Goal: Task Accomplishment & Management: Manage account settings

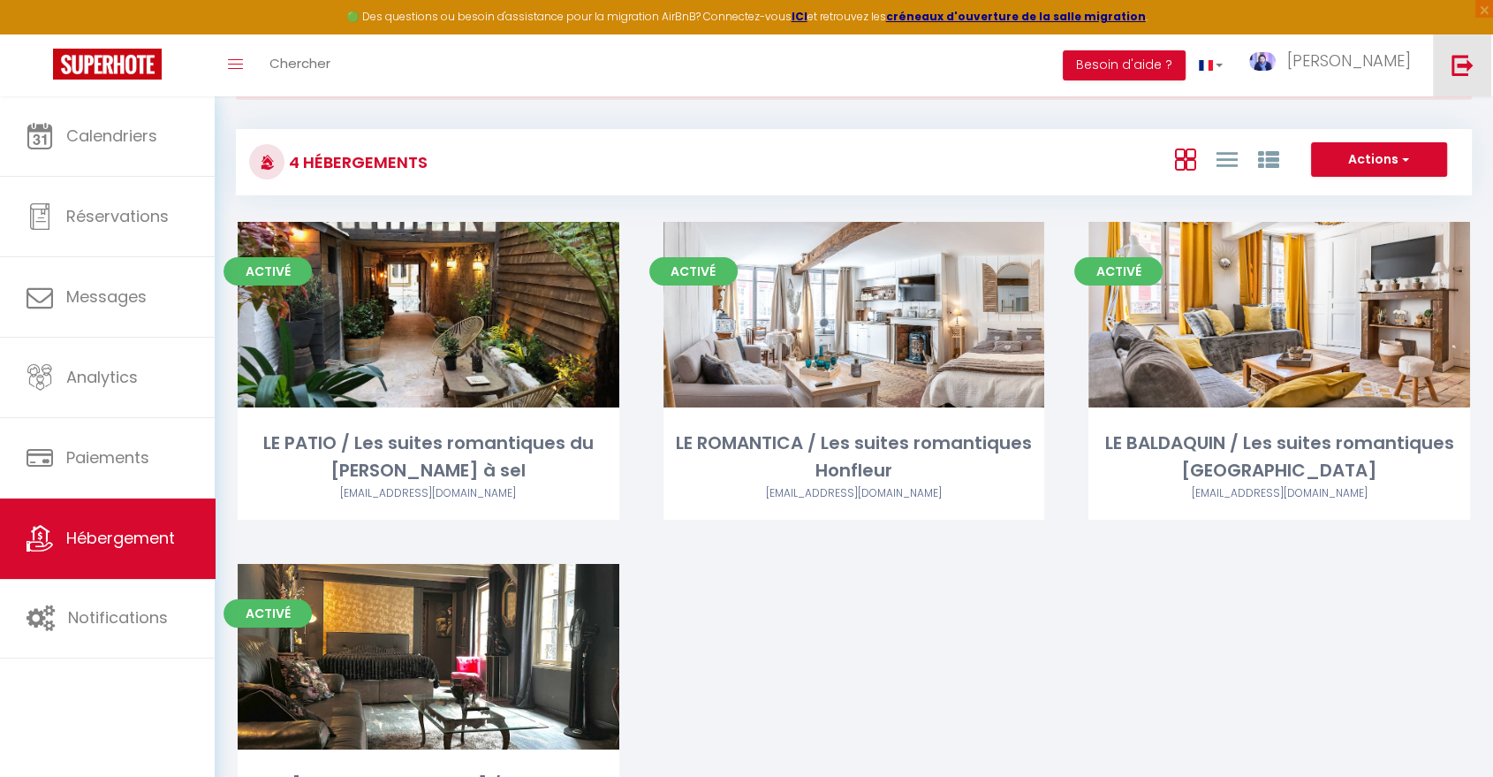
click at [1475, 71] on link at bounding box center [1462, 65] width 58 height 62
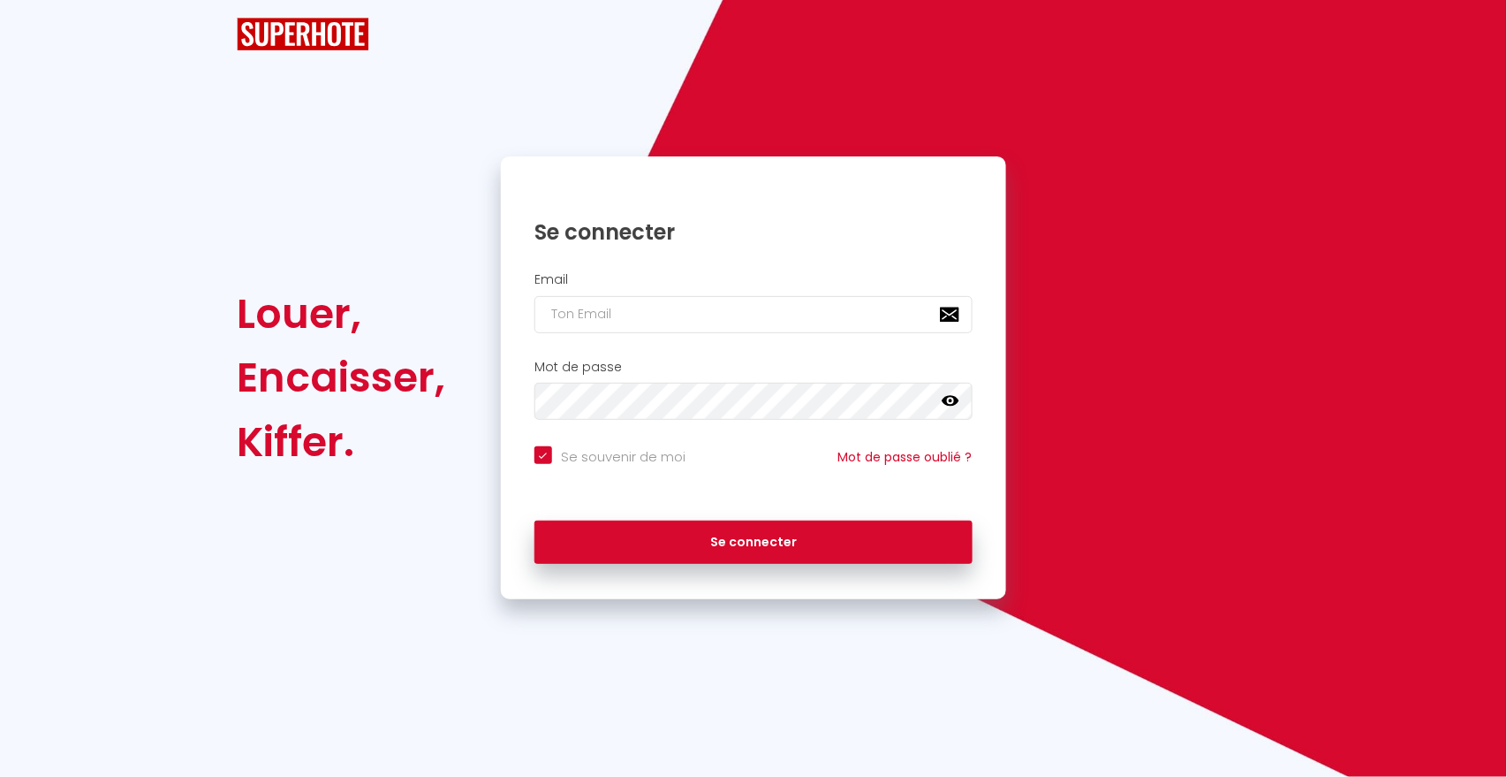
checkbox input "true"
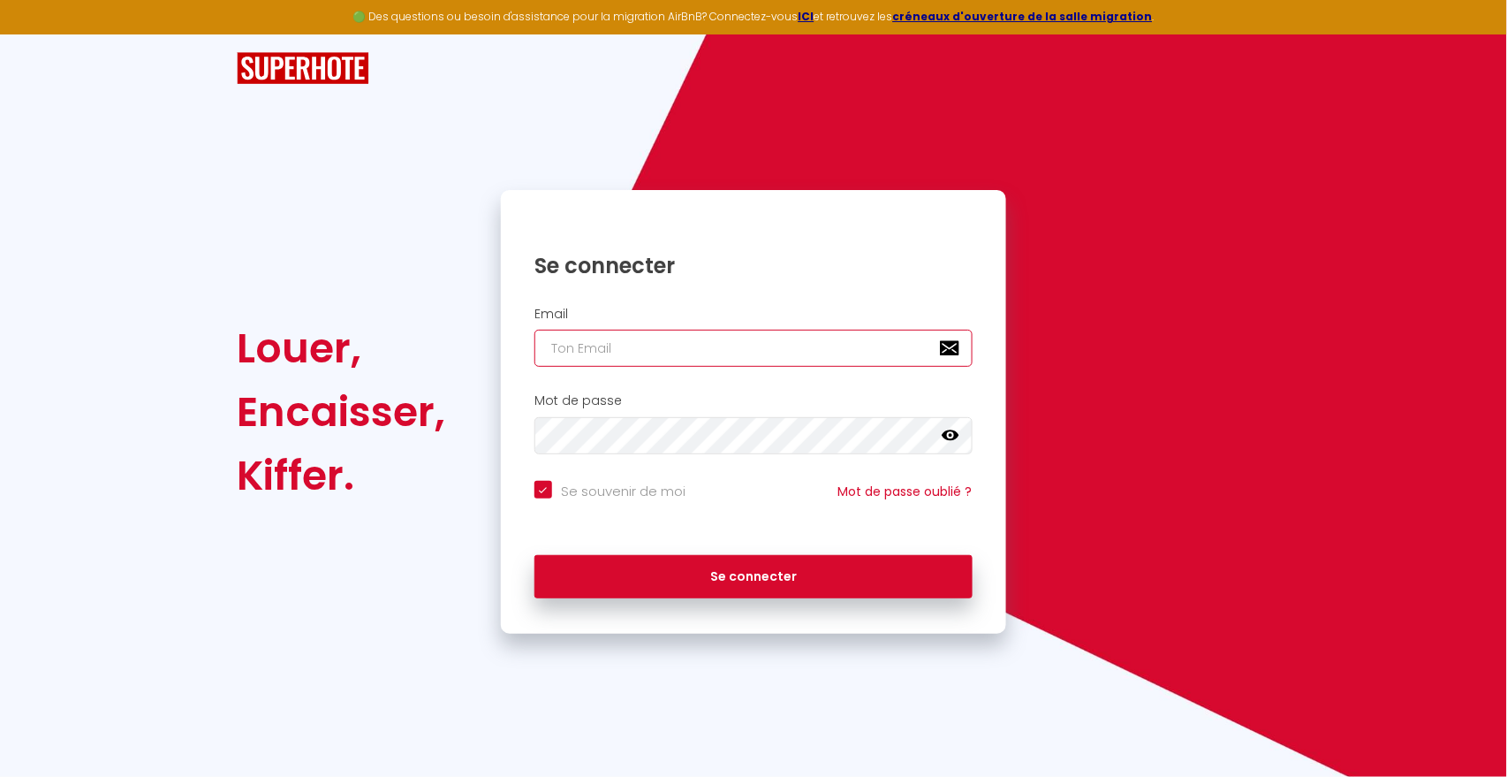
type input "A"
checkbox input "true"
click at [705, 355] on input "A" at bounding box center [753, 348] width 438 height 37
checkbox input "true"
paste input "[EMAIL_ADDRESS][DOMAIN_NAME]"
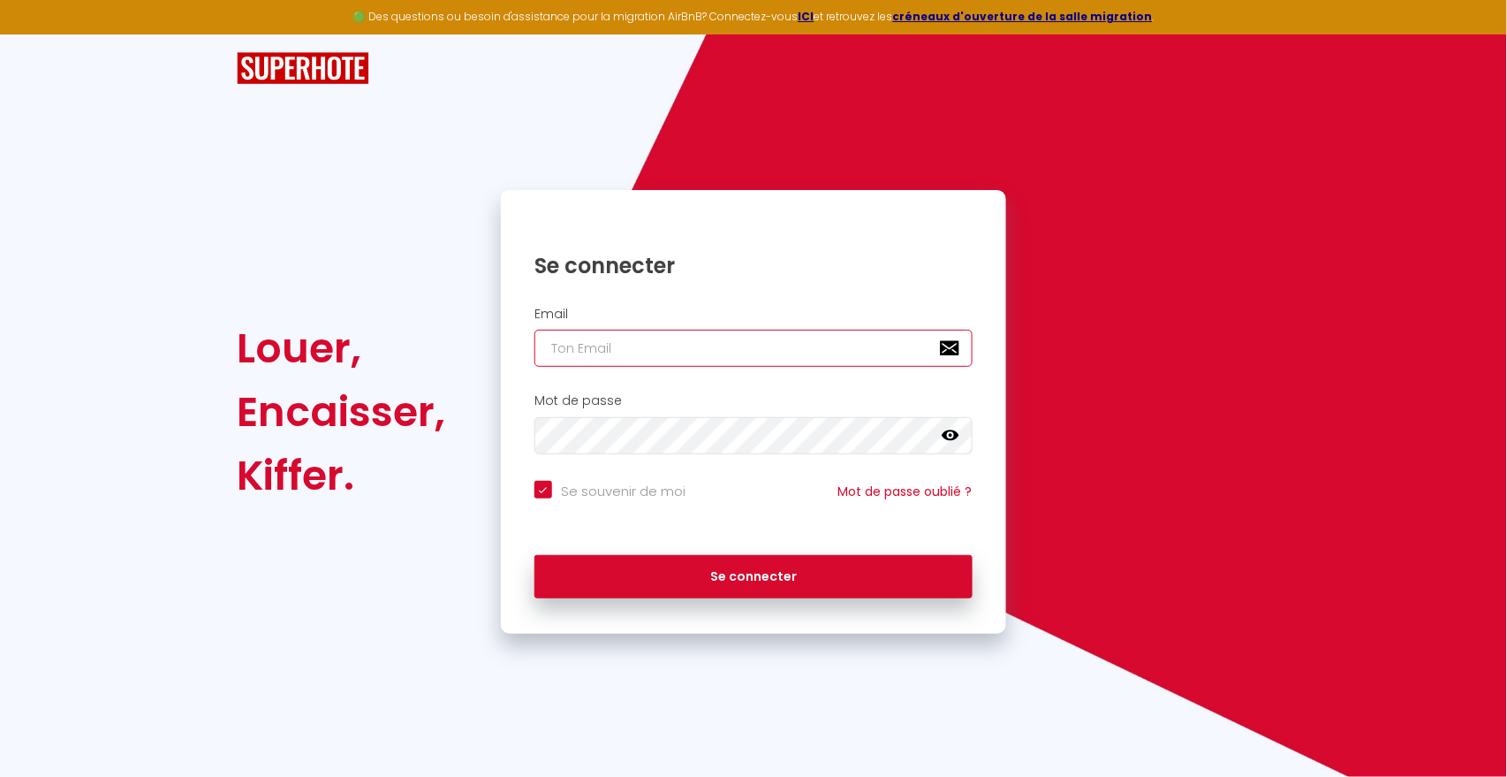
type input "[EMAIL_ADDRESS][DOMAIN_NAME]"
checkbox input "true"
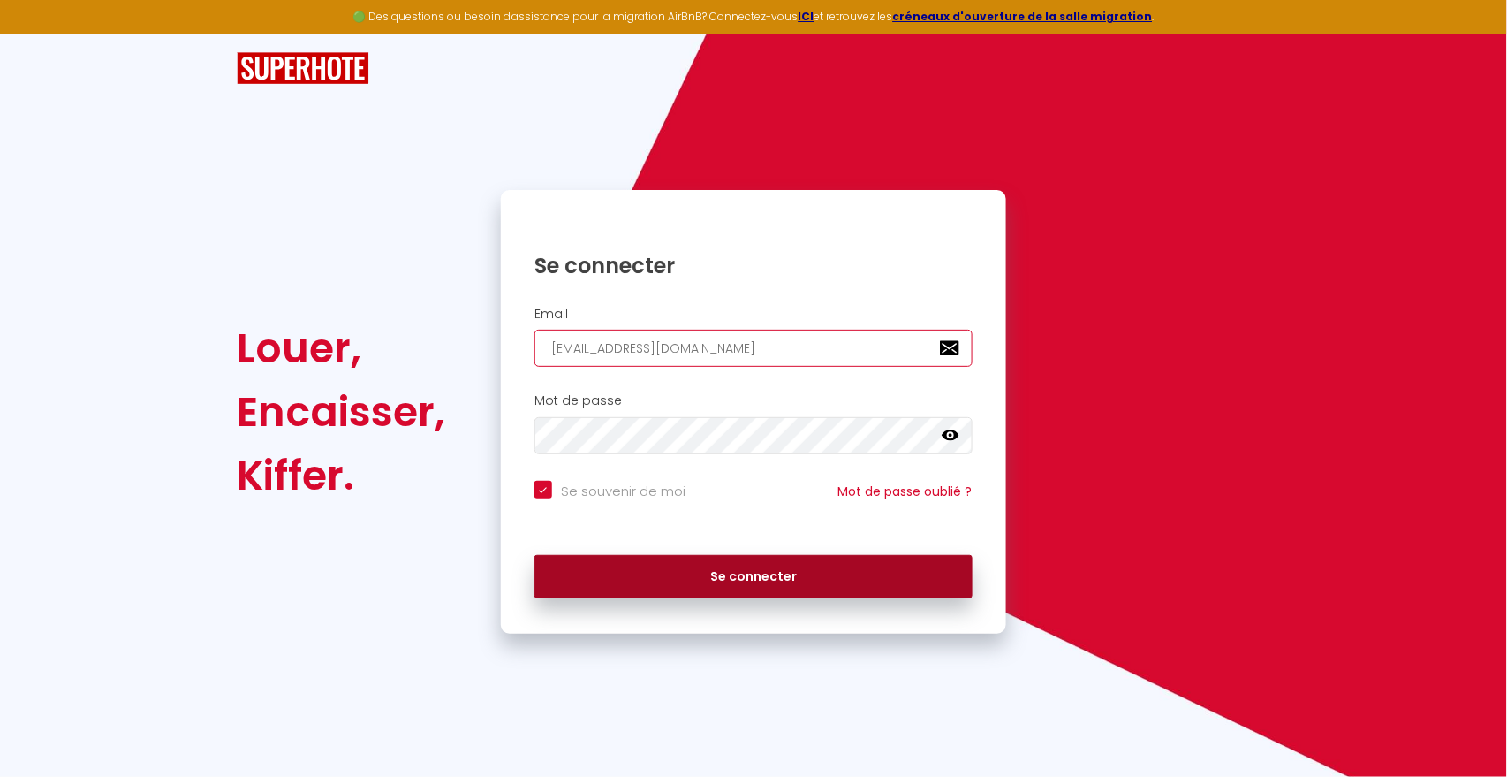
type input "[EMAIL_ADDRESS][DOMAIN_NAME]"
click at [702, 578] on button "Se connecter" at bounding box center [753, 577] width 438 height 44
checkbox input "true"
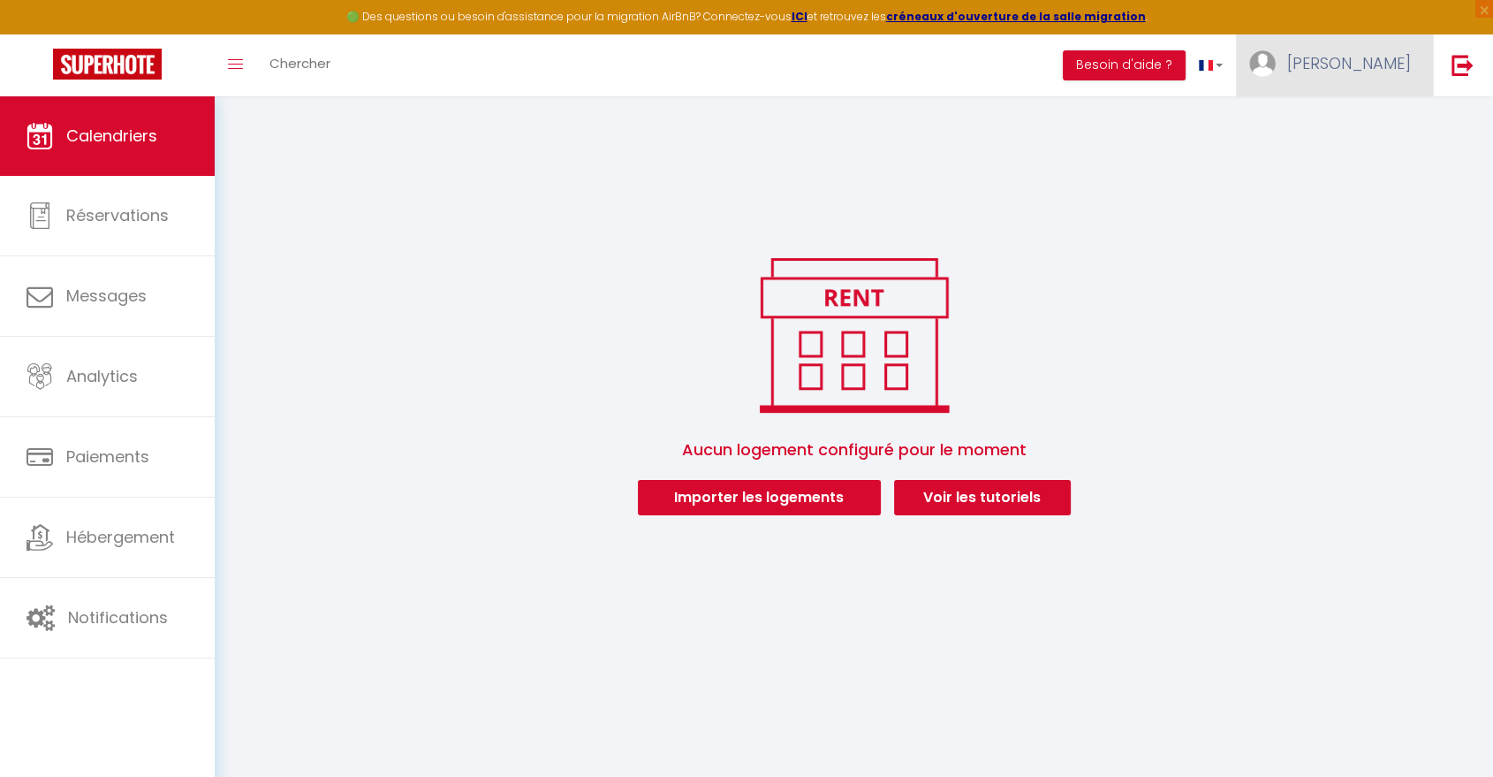
click at [1391, 74] on link "[PERSON_NAME]" at bounding box center [1334, 65] width 197 height 62
click at [1378, 112] on link "Paramètres" at bounding box center [1362, 123] width 131 height 30
select select "28"
select select "fr"
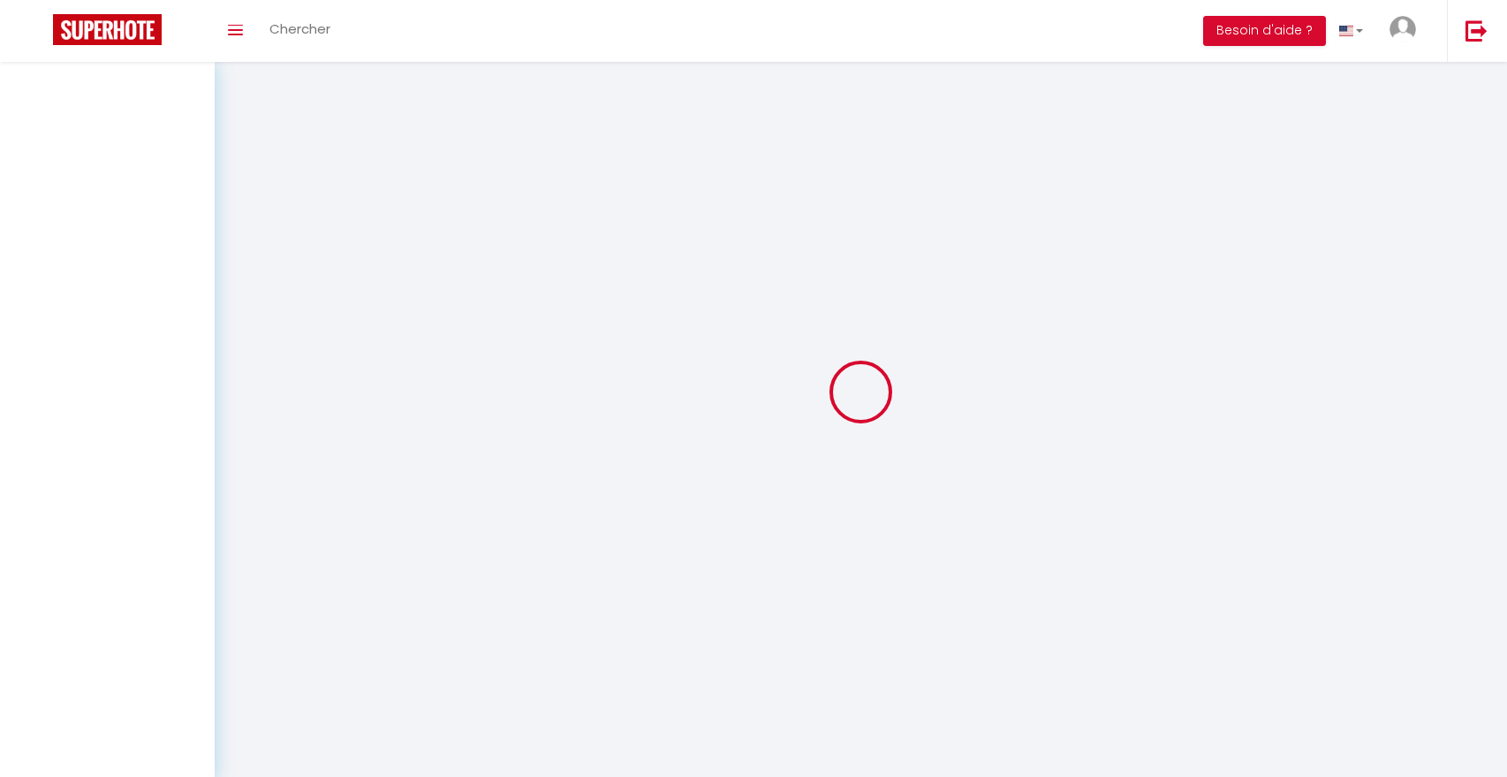
type input "[PERSON_NAME]"
type input "Lesioux"
type input "[EMAIL_ADDRESS][DOMAIN_NAME]"
type input "[PHONE_NUMBER]"
type input "[STREET_ADDRESS]"
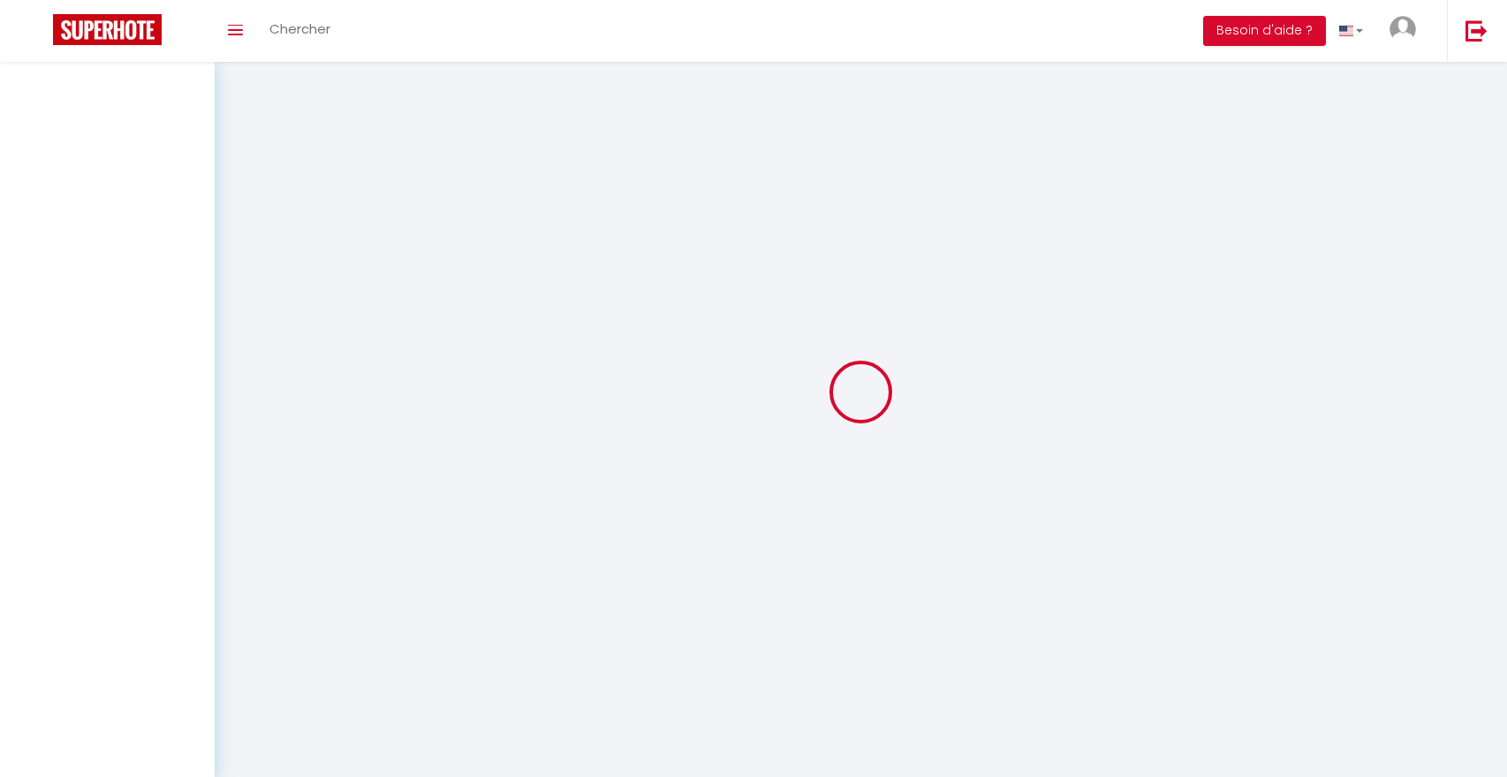
type input "72220"
type input "Saint Gervais en [GEOGRAPHIC_DATA]"
type input "e4UchPm6ABM9iI1bh66Z9FEvb"
type input "ZsDR8Q8462fPkf2zqizqXCcwR"
type input "[URL][DOMAIN_NAME]"
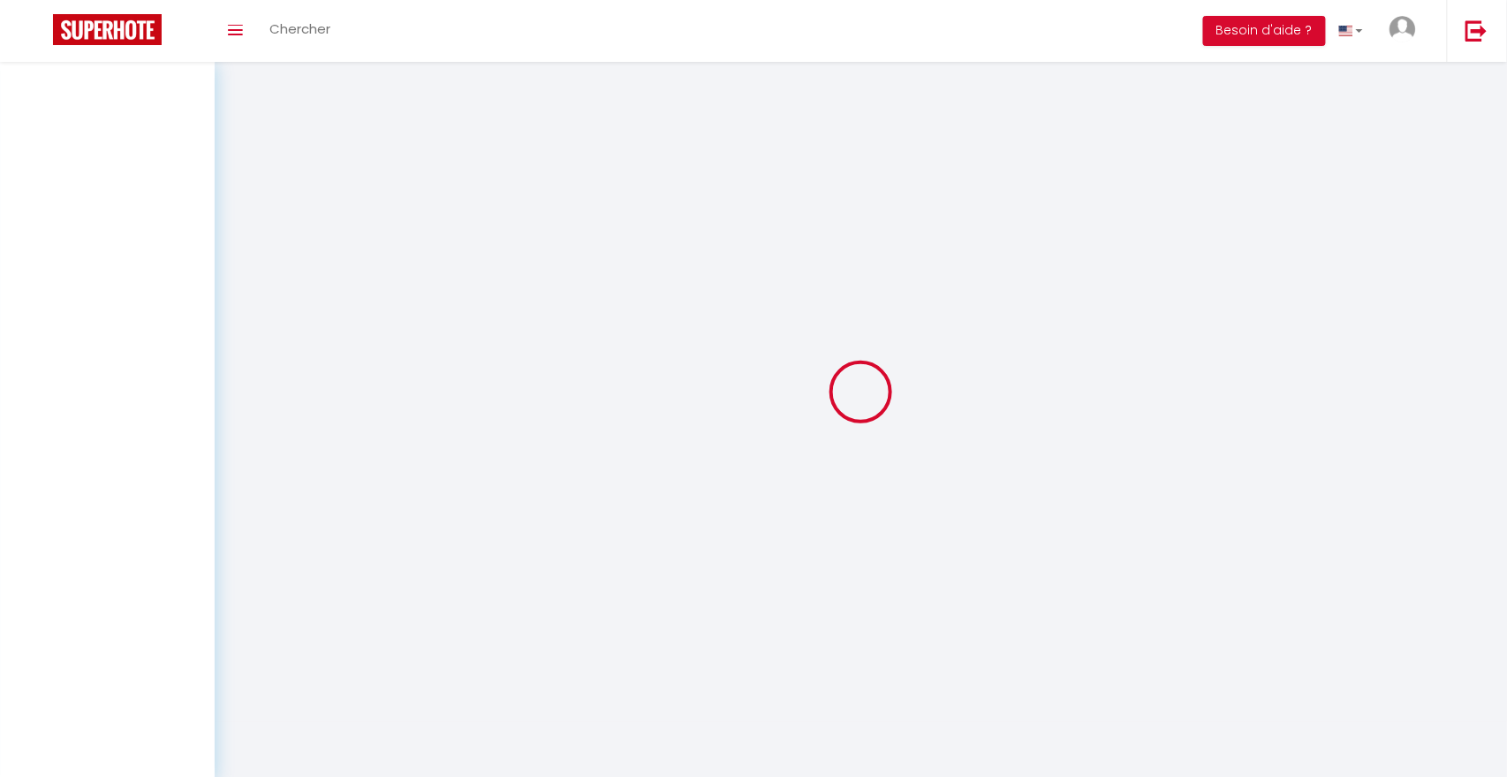
select select "1"
select select "28"
select select "fr"
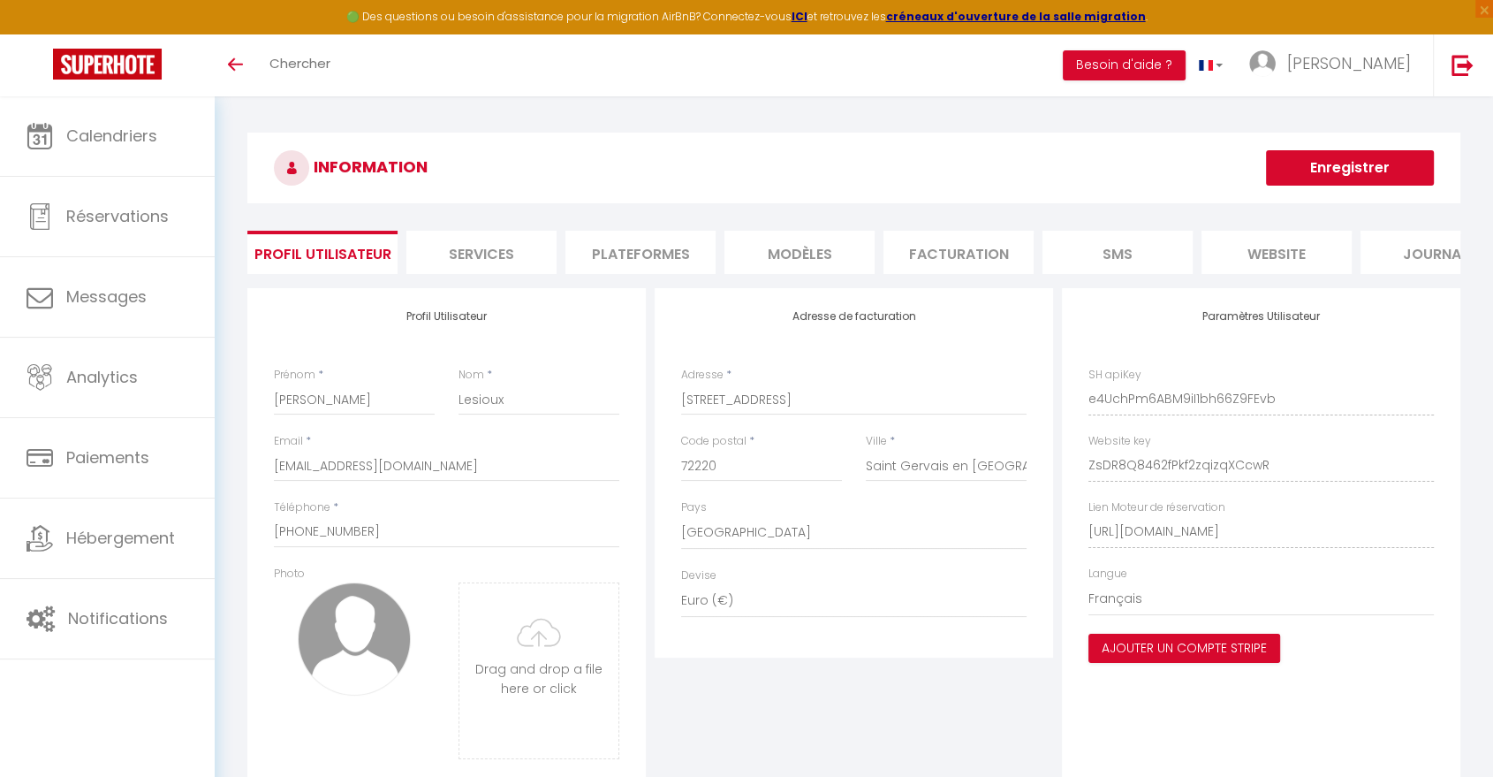
click at [621, 254] on li "Plateformes" at bounding box center [640, 252] width 150 height 43
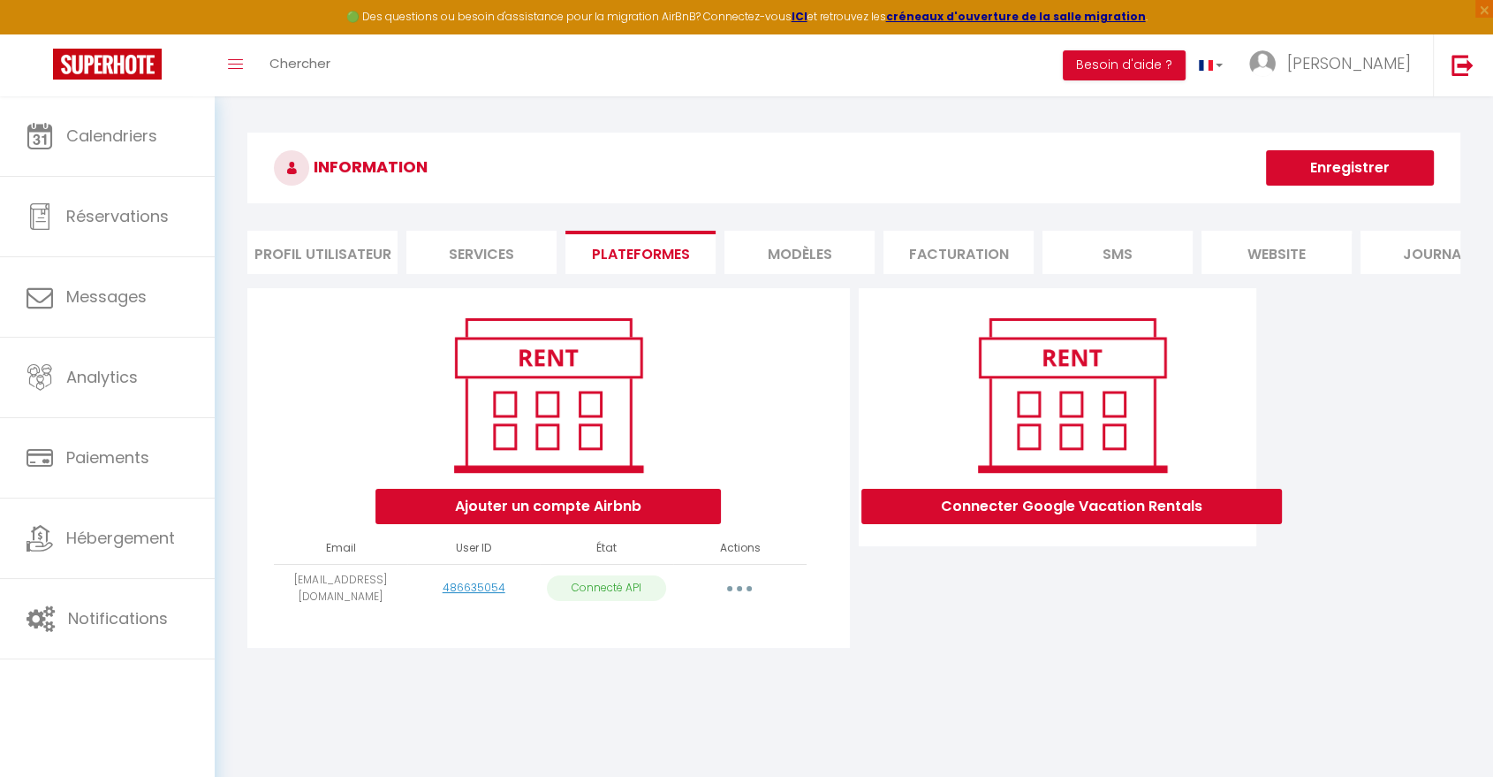
click at [739, 591] on icon "button" at bounding box center [739, 588] width 5 height 5
click at [703, 640] on link "Importer les appartements" at bounding box center [661, 628] width 195 height 30
select select
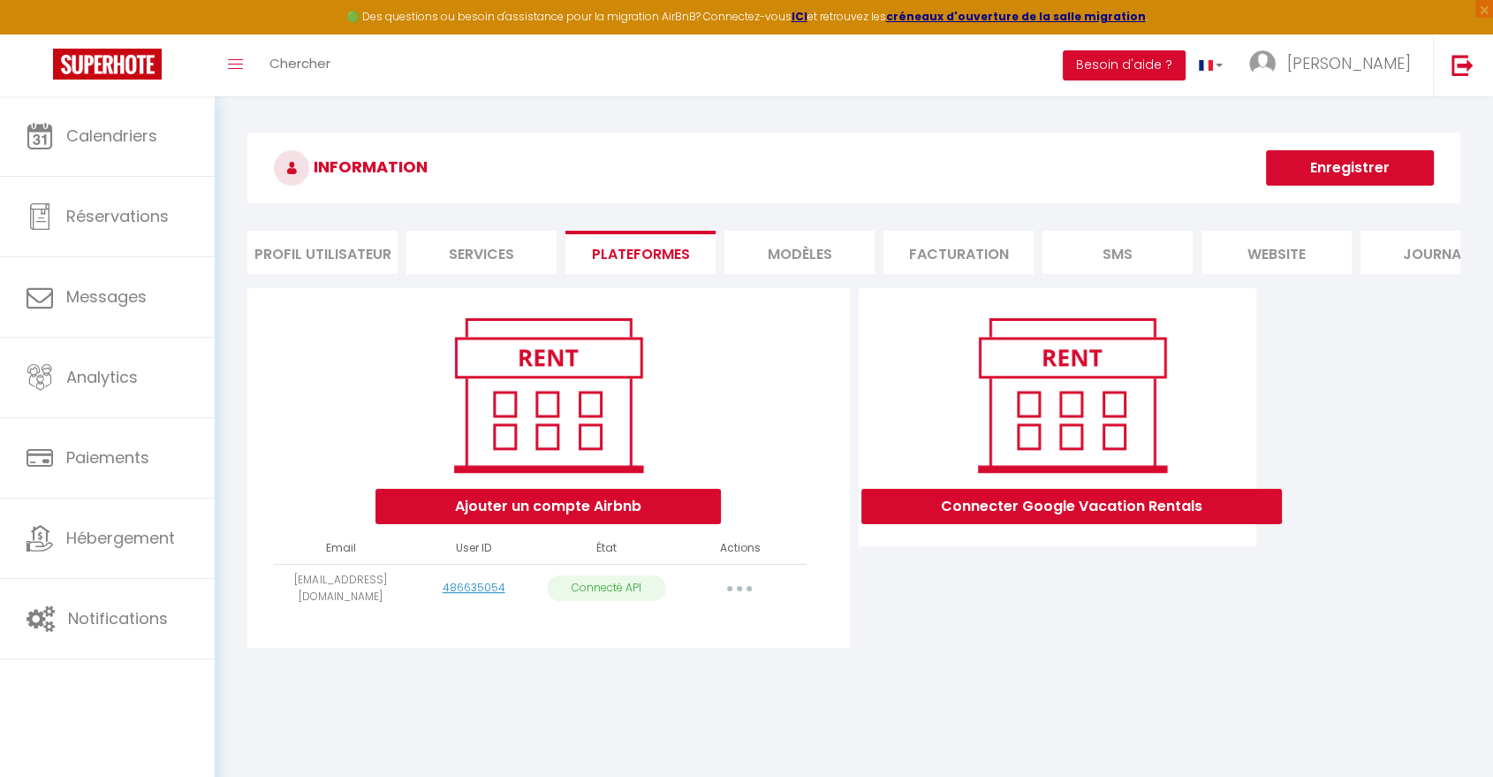
select select
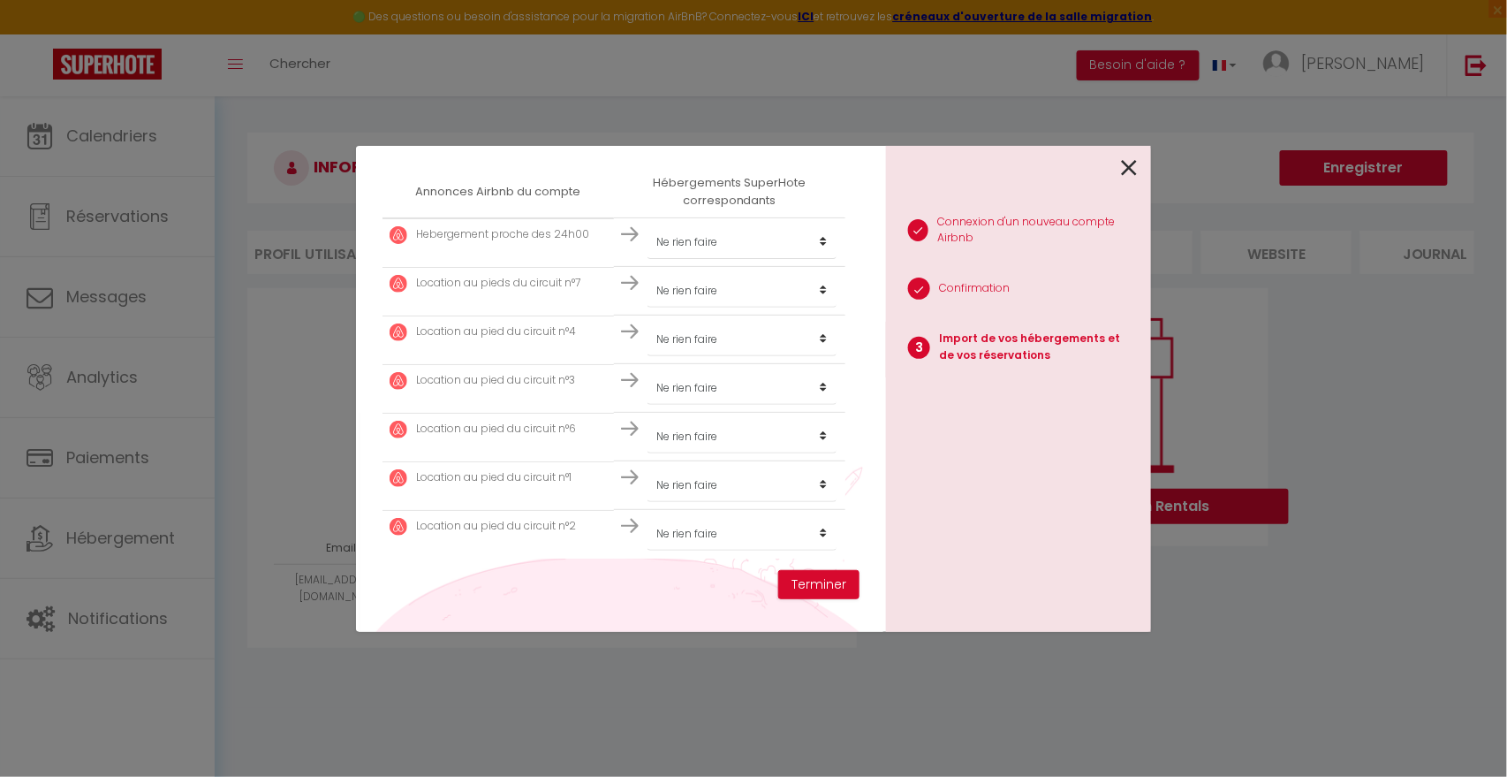
scroll to position [309, 0]
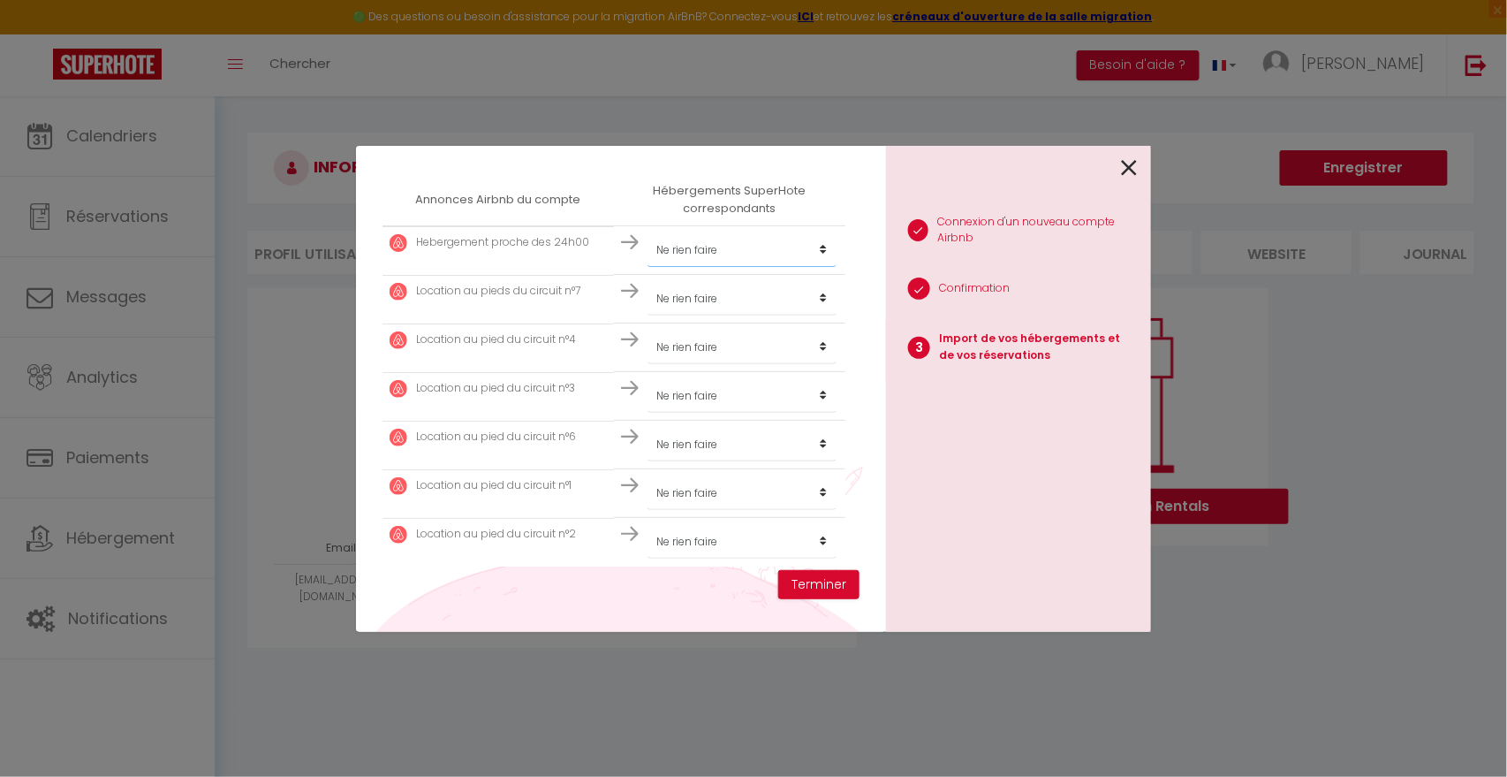
click at [818, 246] on select "Créer un nouvel hébergement Ne rien faire" at bounding box center [742, 250] width 189 height 34
select select "create_new"
click at [648, 233] on select "Créer un nouvel hébergement Ne rien faire" at bounding box center [742, 250] width 189 height 34
click at [816, 299] on select "Créer un nouvel hébergement Ne rien faire" at bounding box center [742, 299] width 189 height 34
select select "create_new"
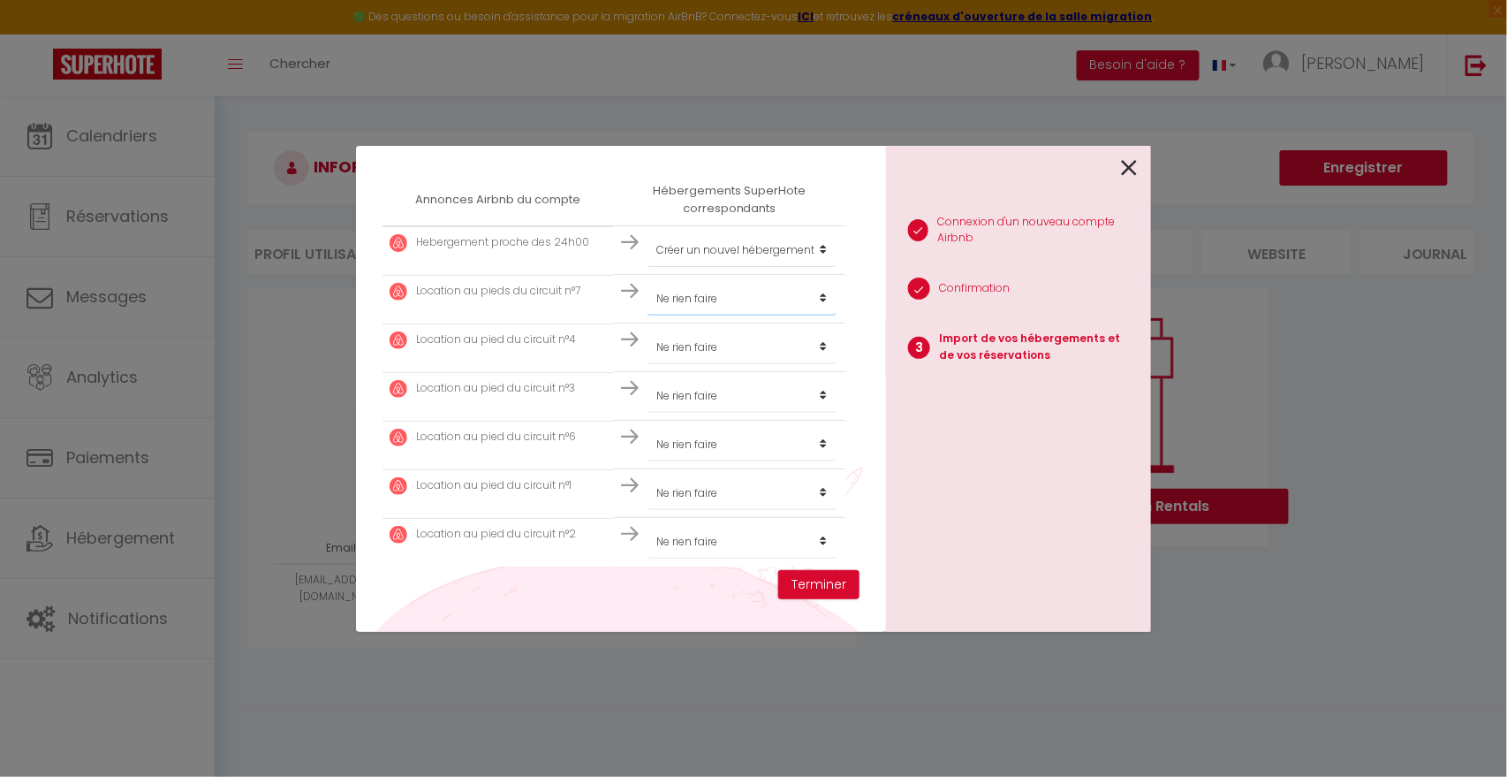
click at [648, 282] on select "Créer un nouvel hébergement Ne rien faire" at bounding box center [742, 299] width 189 height 34
click at [814, 348] on select "Créer un nouvel hébergement Ne rien faire" at bounding box center [742, 347] width 189 height 34
select select "create_new"
click at [648, 330] on select "Créer un nouvel hébergement Ne rien faire" at bounding box center [742, 347] width 189 height 34
click at [815, 397] on select "Créer un nouvel hébergement Ne rien faire" at bounding box center [742, 396] width 189 height 34
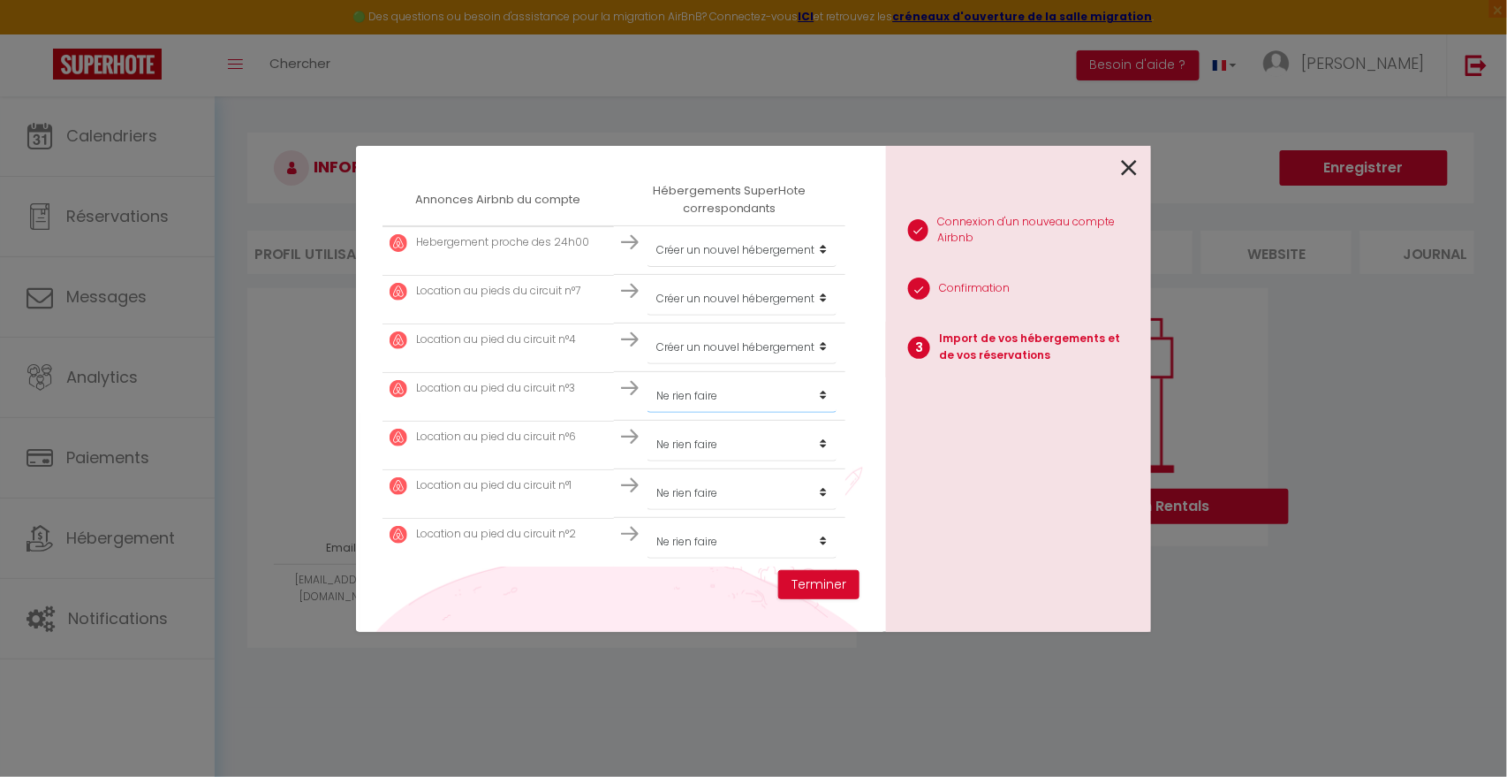
select select "create_new"
click at [648, 379] on select "Créer un nouvel hébergement Ne rien faire" at bounding box center [742, 396] width 189 height 34
click at [817, 446] on select "Créer un nouvel hébergement Ne rien faire" at bounding box center [742, 445] width 189 height 34
select select "create_new"
click at [648, 428] on select "Créer un nouvel hébergement Ne rien faire" at bounding box center [742, 445] width 189 height 34
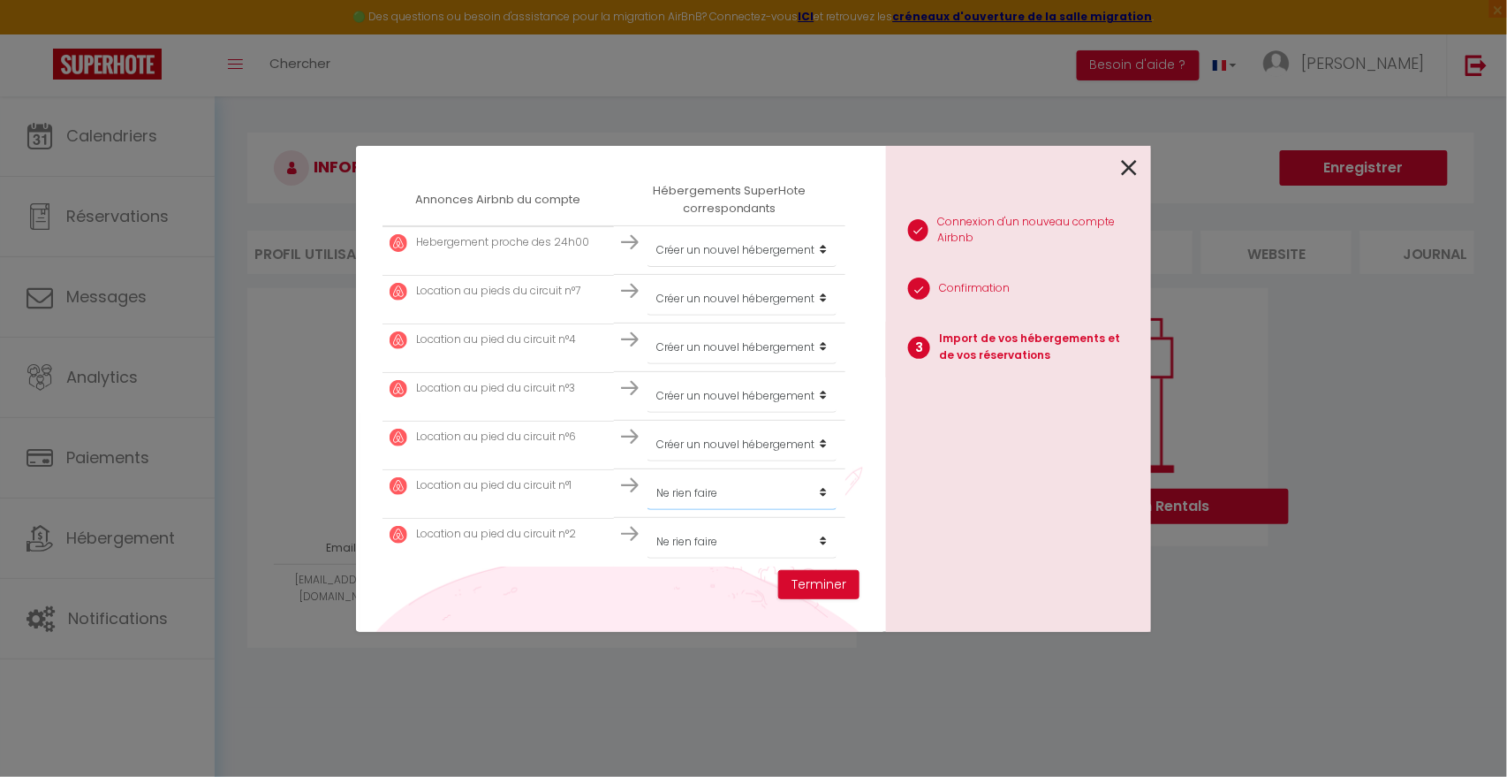
click at [814, 496] on select "Créer un nouvel hébergement Ne rien faire" at bounding box center [742, 493] width 189 height 34
select select "create_new"
click at [648, 476] on select "Créer un nouvel hébergement Ne rien faire" at bounding box center [742, 493] width 189 height 34
click at [820, 542] on select "Créer un nouvel hébergement Ne rien faire" at bounding box center [742, 542] width 189 height 34
select select "create_new"
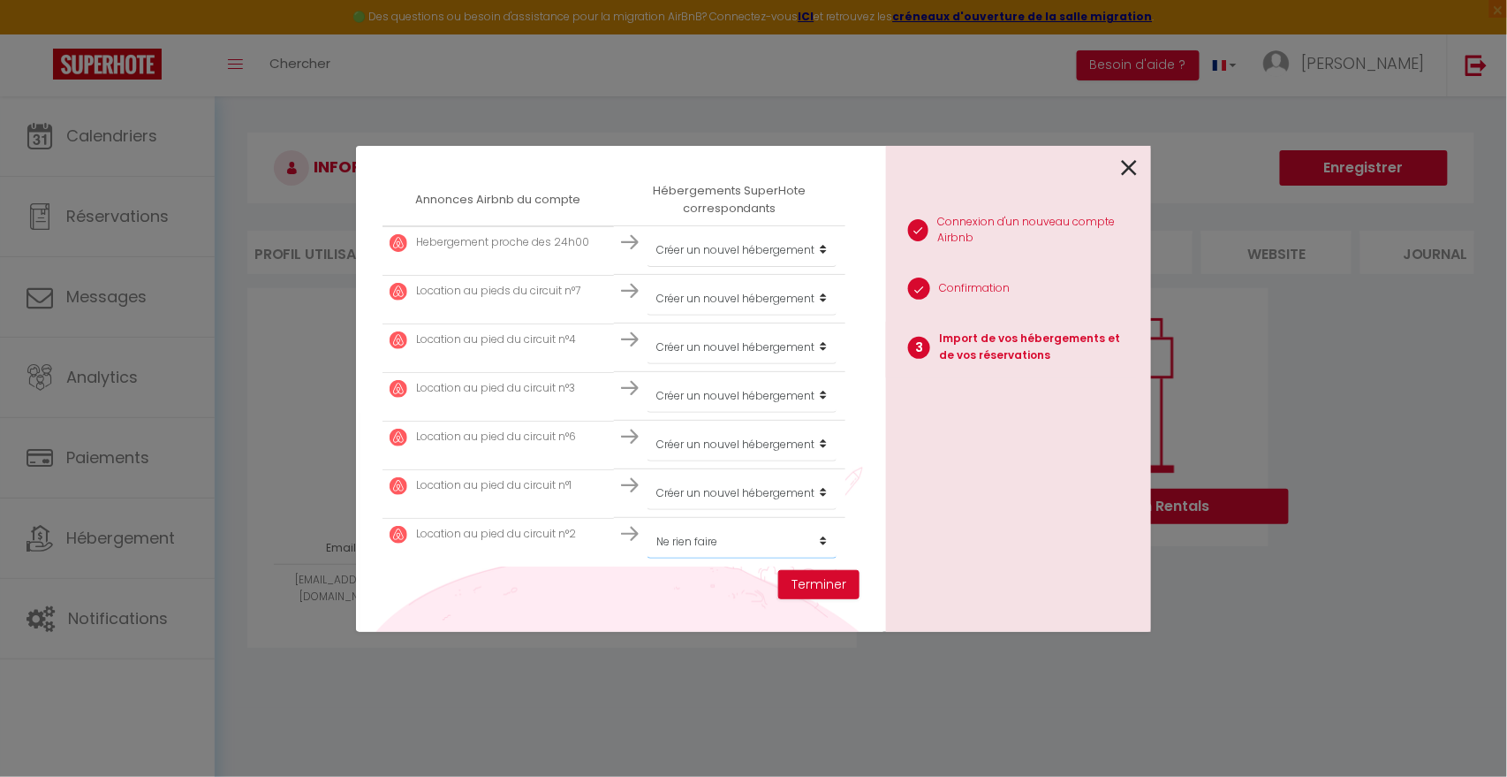
click at [648, 525] on select "Créer un nouvel hébergement Ne rien faire" at bounding box center [742, 542] width 189 height 34
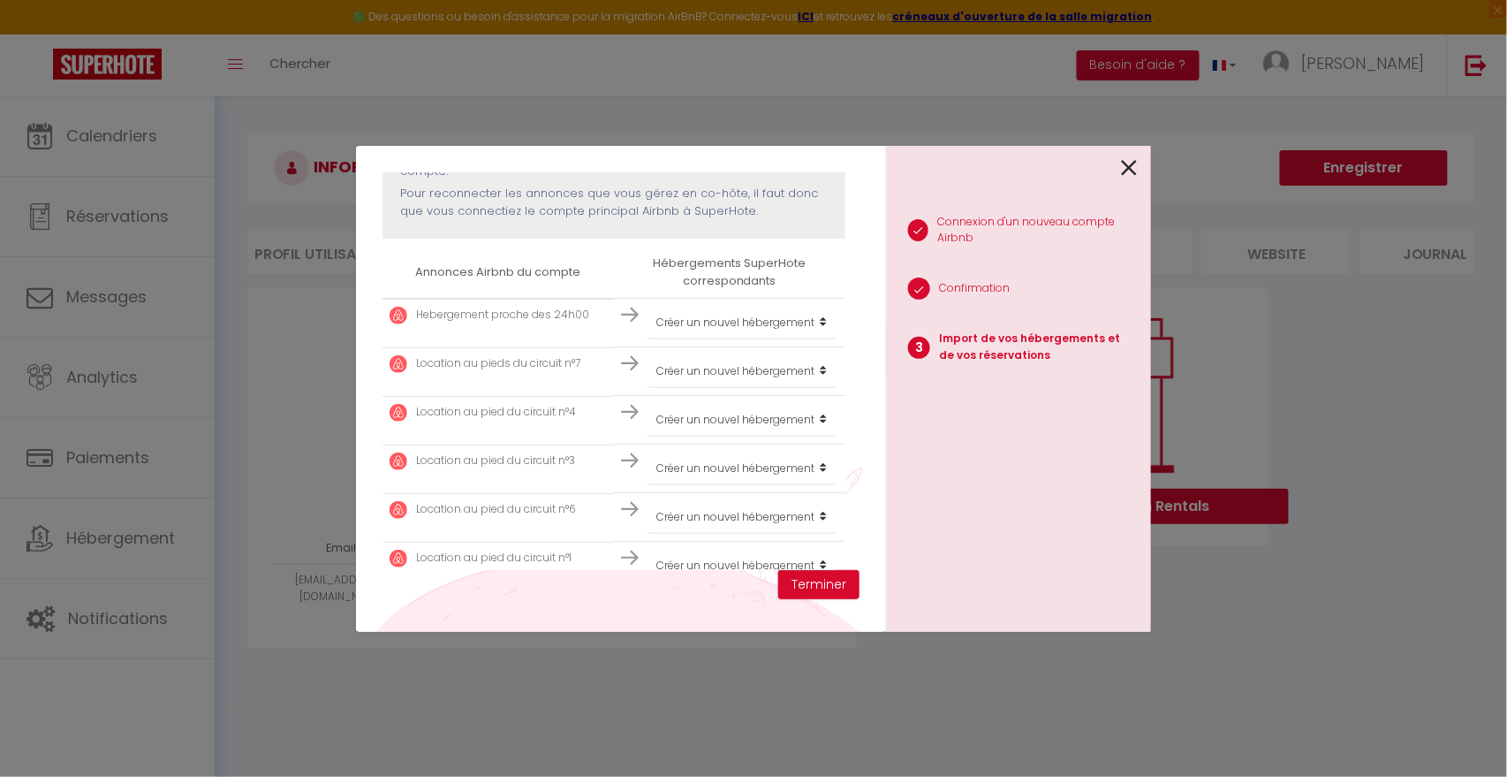
scroll to position [317, 0]
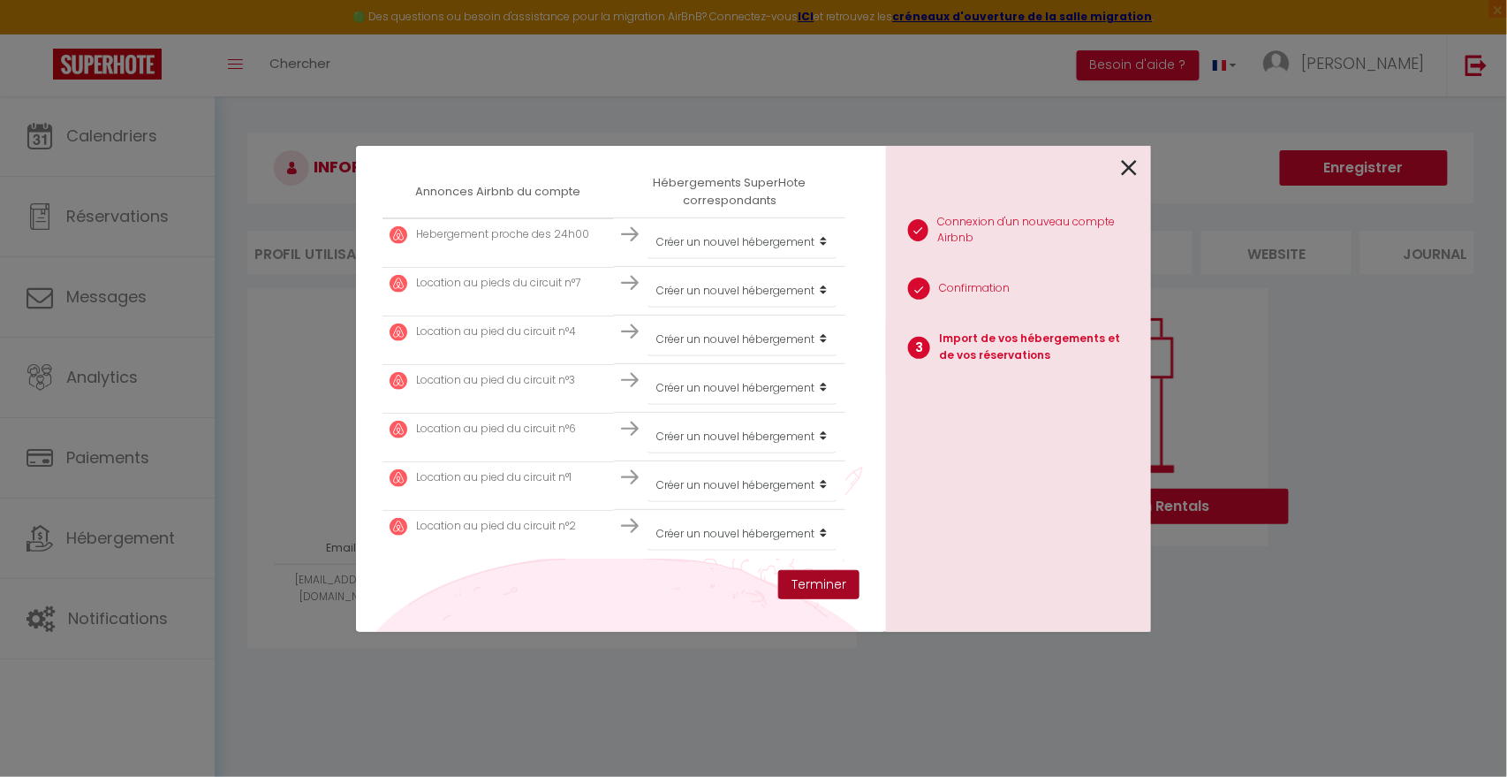
click at [814, 589] on button "Terminer" at bounding box center [818, 585] width 81 height 30
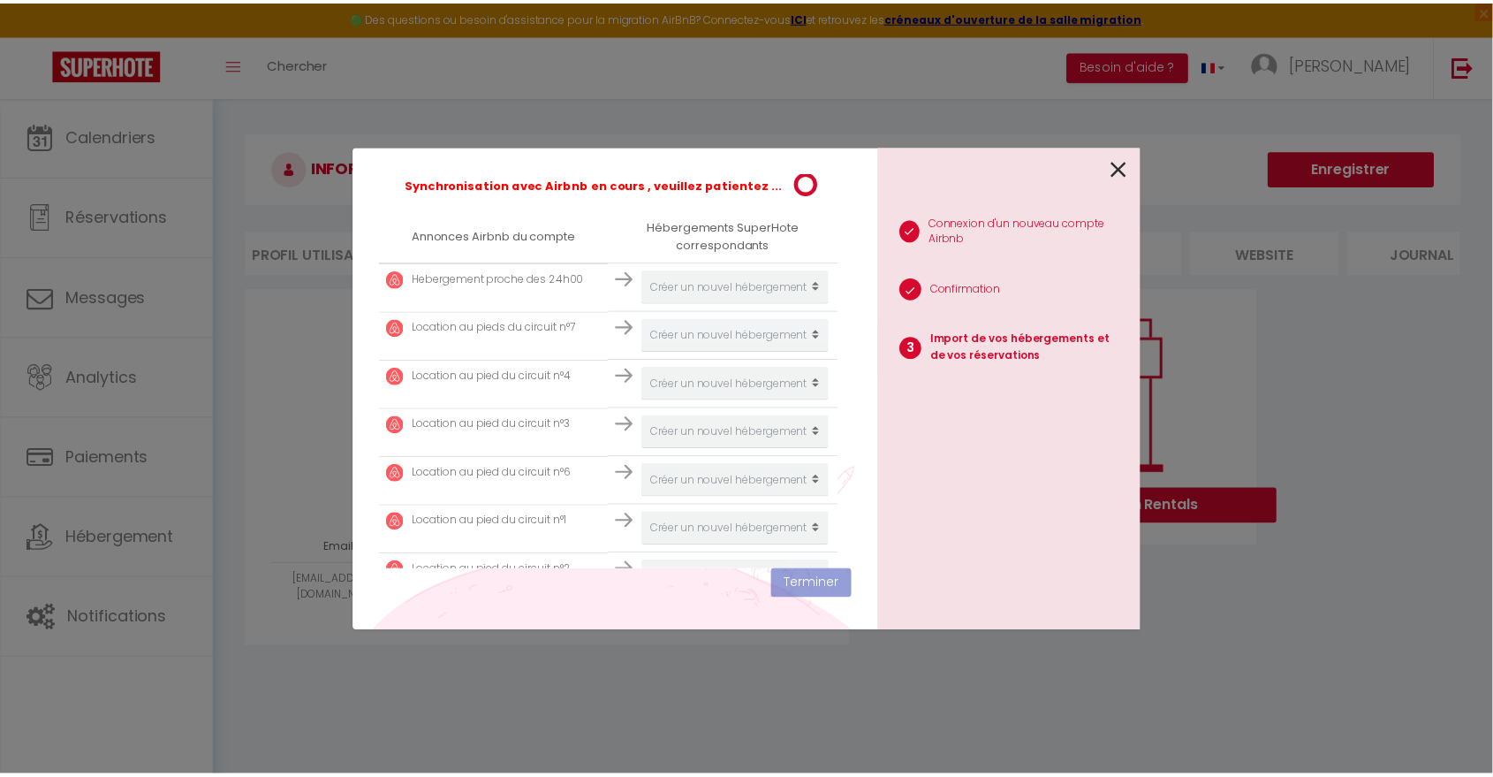
scroll to position [360, 0]
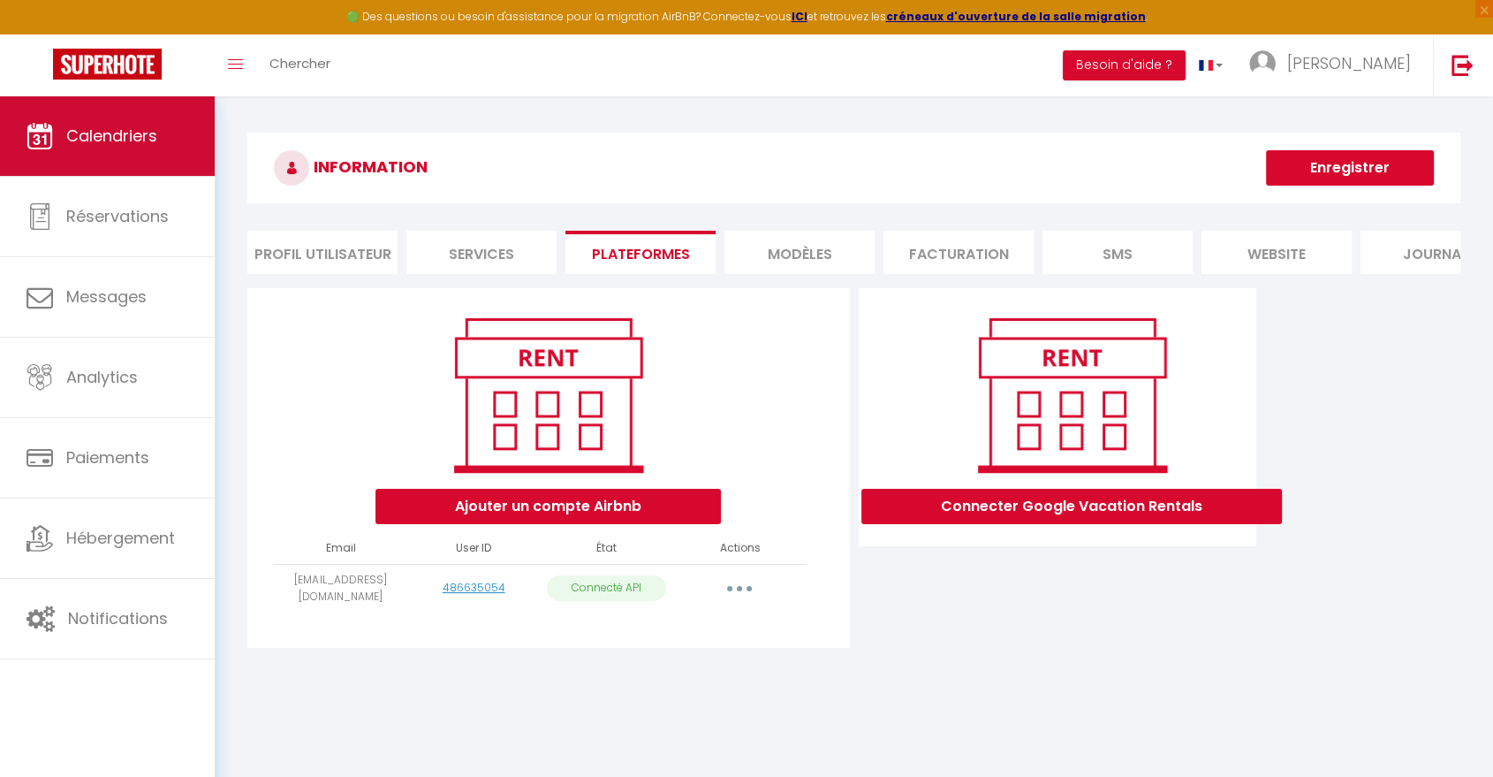
click at [74, 141] on span "Calendriers" at bounding box center [111, 136] width 91 height 22
